Goal: Task Accomplishment & Management: Use online tool/utility

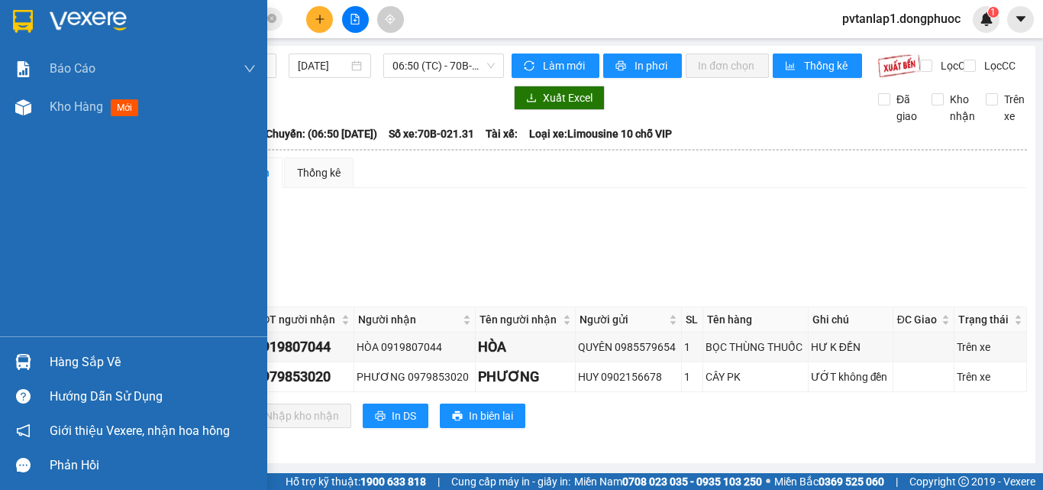
click at [40, 363] on div "Hàng sắp về" at bounding box center [133, 361] width 267 height 34
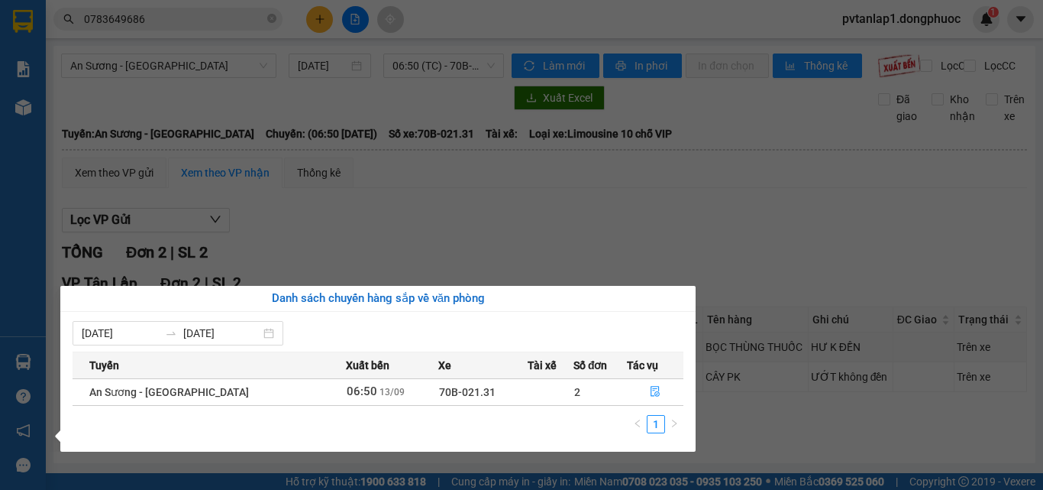
click at [425, 236] on section "Kết quả tìm kiếm ( 1 ) Bộ lọc Ngày tạo đơn gần nhất Mã ĐH Trạng thái Món hàng T…" at bounding box center [521, 245] width 1043 height 490
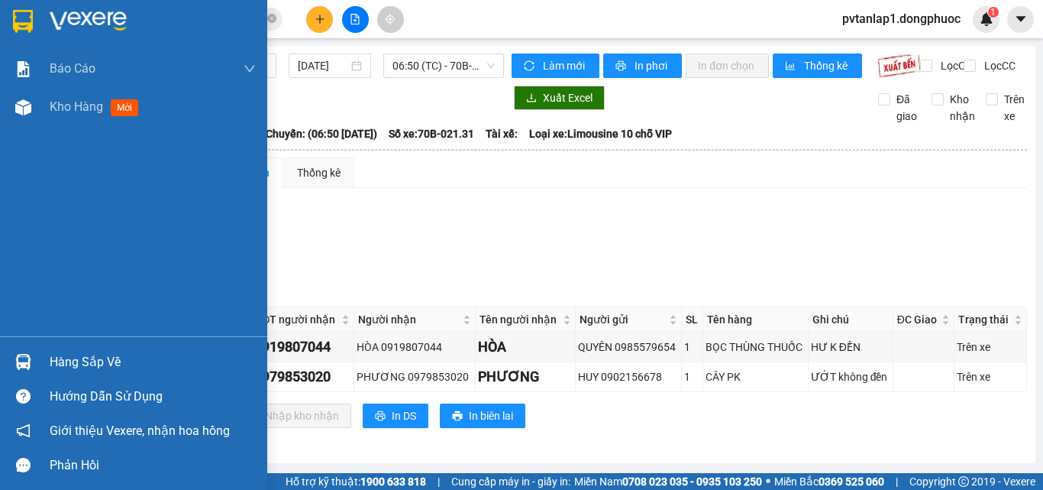
click at [29, 19] on img at bounding box center [23, 21] width 20 height 23
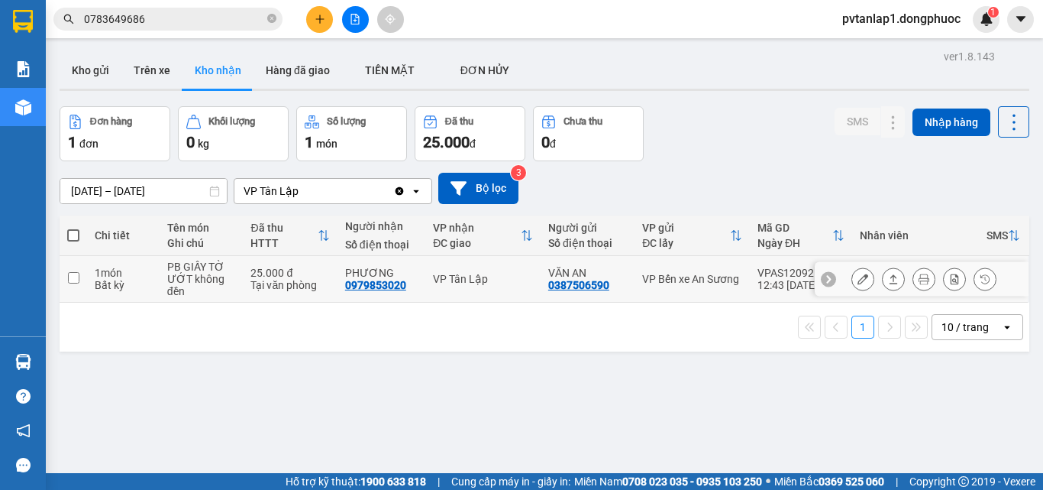
drag, startPoint x: 305, startPoint y: 279, endPoint x: 304, endPoint y: 269, distance: 10.0
click at [304, 279] on div "Tại văn phòng" at bounding box center [290, 285] width 79 height 12
checkbox input "true"
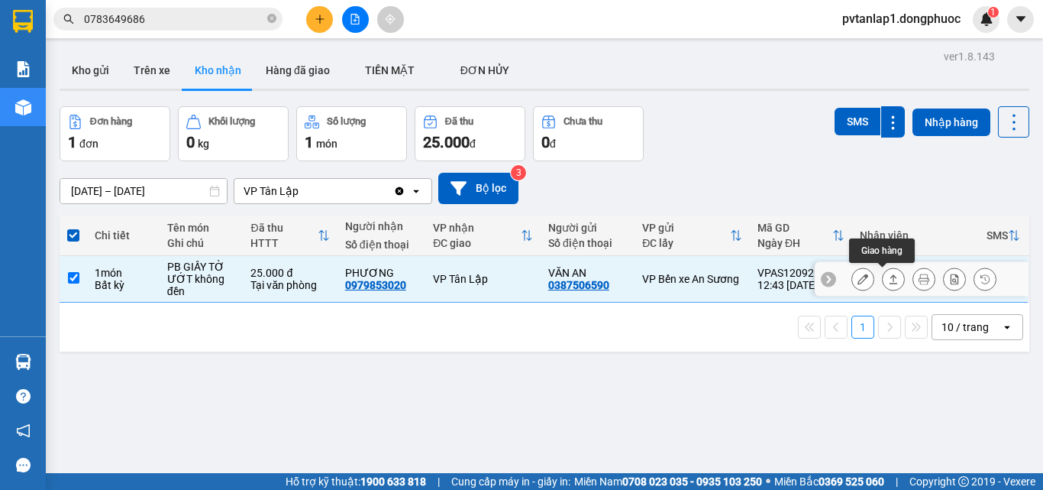
click at [888, 273] on button at bounding box center [893, 279] width 21 height 27
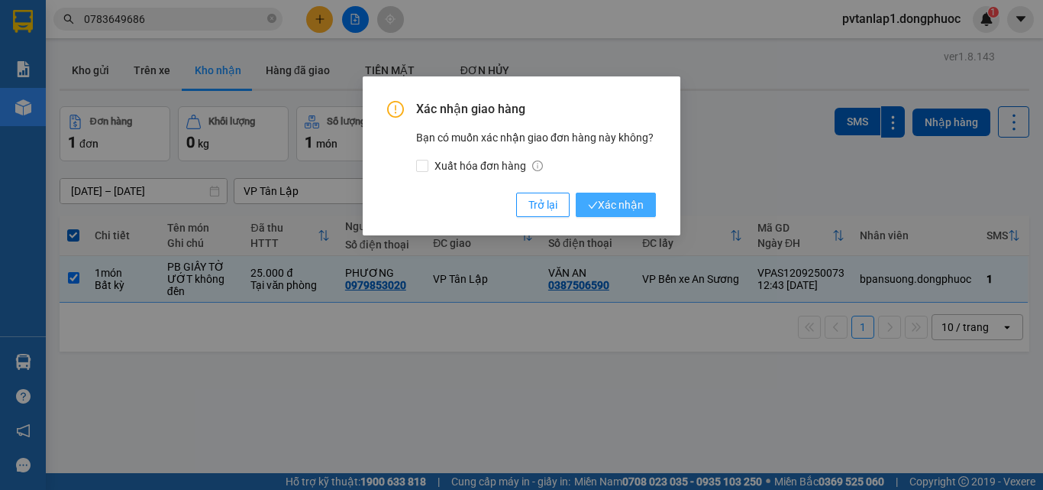
click at [616, 198] on span "Xác nhận" at bounding box center [616, 204] width 56 height 17
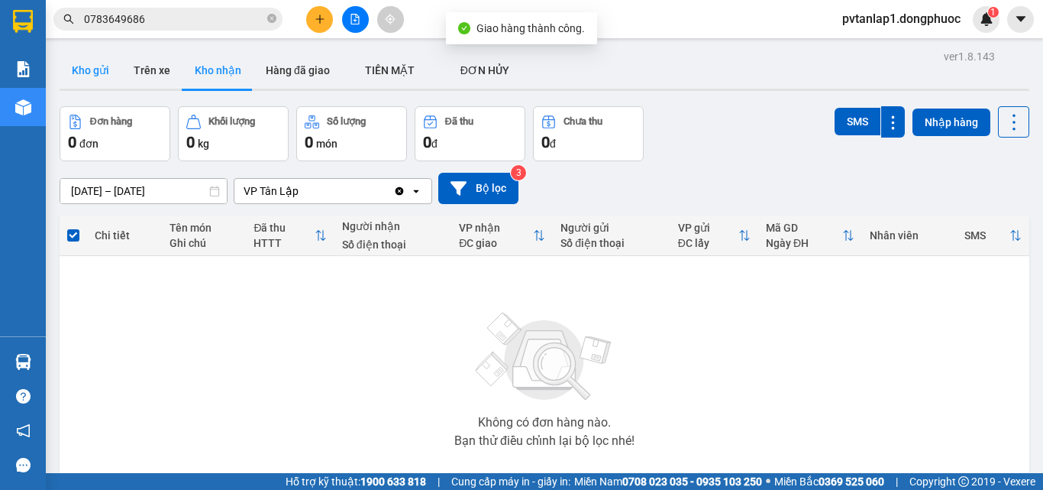
click at [99, 66] on button "Kho gửi" at bounding box center [91, 70] width 62 height 37
